Goal: Find specific page/section: Find specific page/section

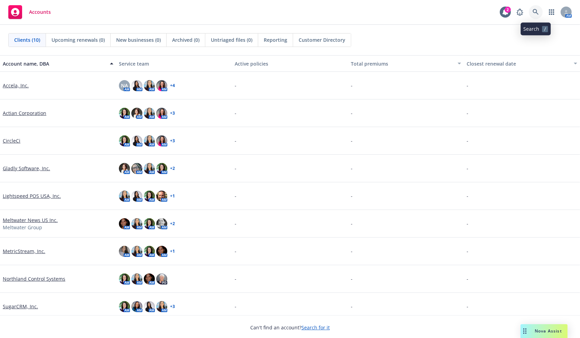
click at [534, 8] on link at bounding box center [536, 12] width 14 height 14
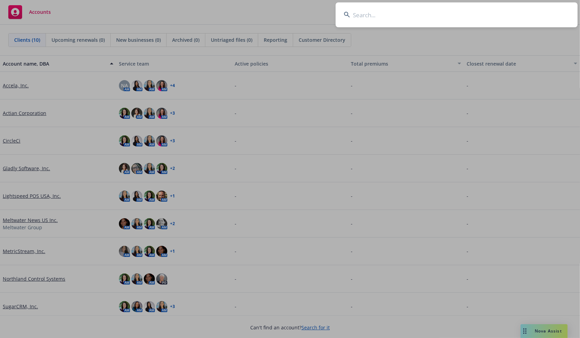
click at [445, 15] on input at bounding box center [457, 14] width 242 height 25
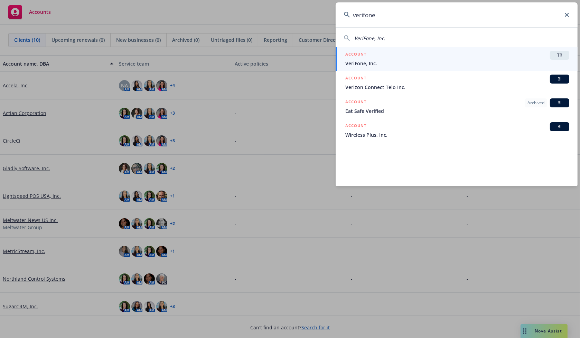
type input "verifone"
click at [410, 54] on div "ACCOUNT TR" at bounding box center [457, 55] width 224 height 9
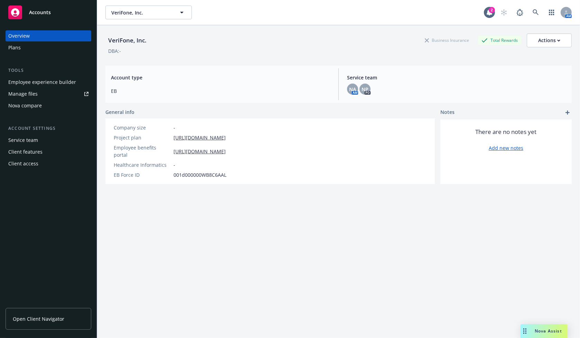
click at [21, 81] on div "Employee experience builder" at bounding box center [42, 82] width 68 height 11
click at [31, 48] on div "Plans" at bounding box center [48, 47] width 80 height 11
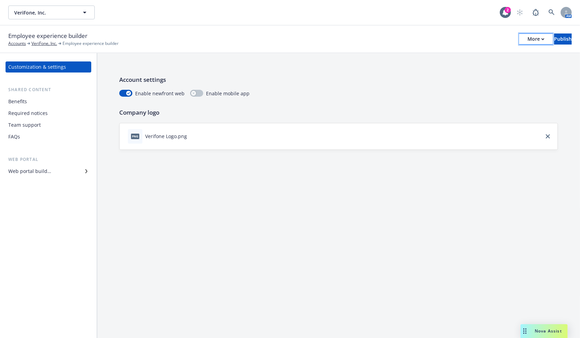
click at [522, 42] on button "More" at bounding box center [536, 39] width 34 height 11
click at [477, 53] on link "Copy preview link" at bounding box center [479, 55] width 102 height 14
